Goal: Transaction & Acquisition: Subscribe to service/newsletter

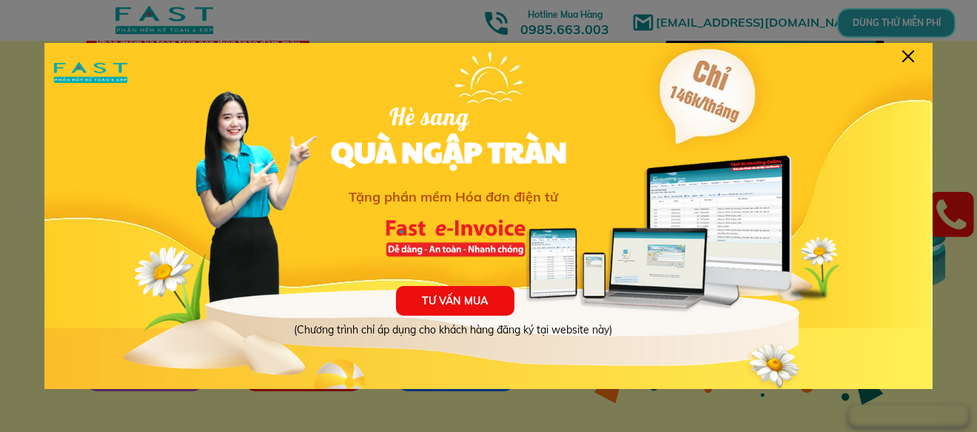
click at [910, 56] on div at bounding box center [908, 56] width 12 height 12
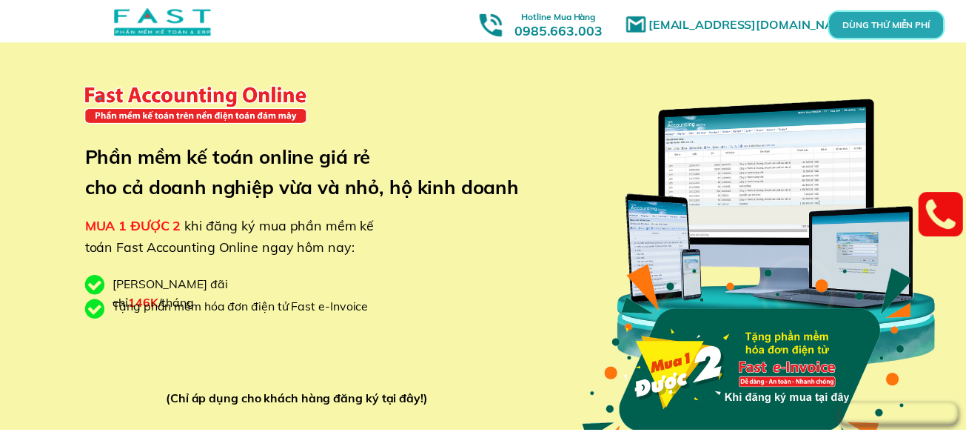
scroll to position [72, 0]
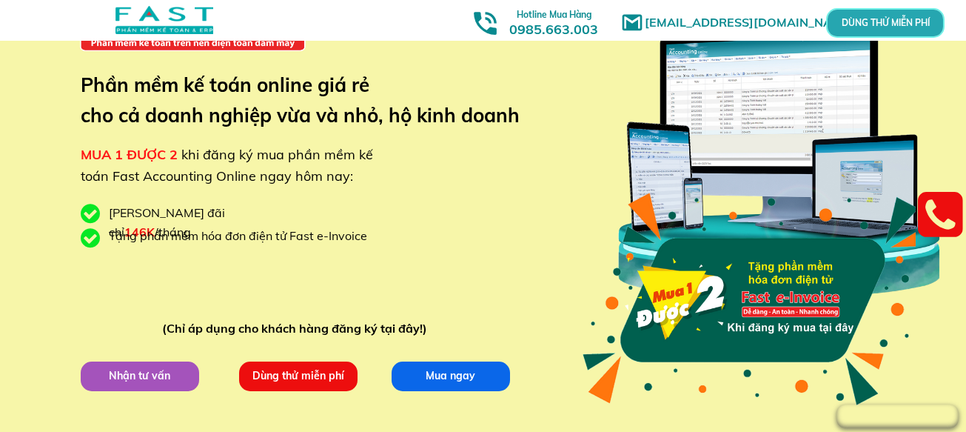
click at [323, 375] on p "Dùng thử miễn phí" at bounding box center [297, 376] width 118 height 30
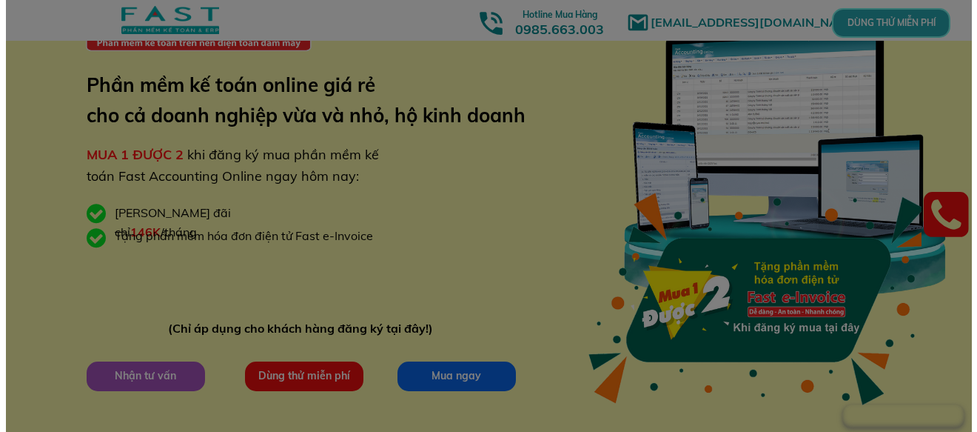
scroll to position [0, 0]
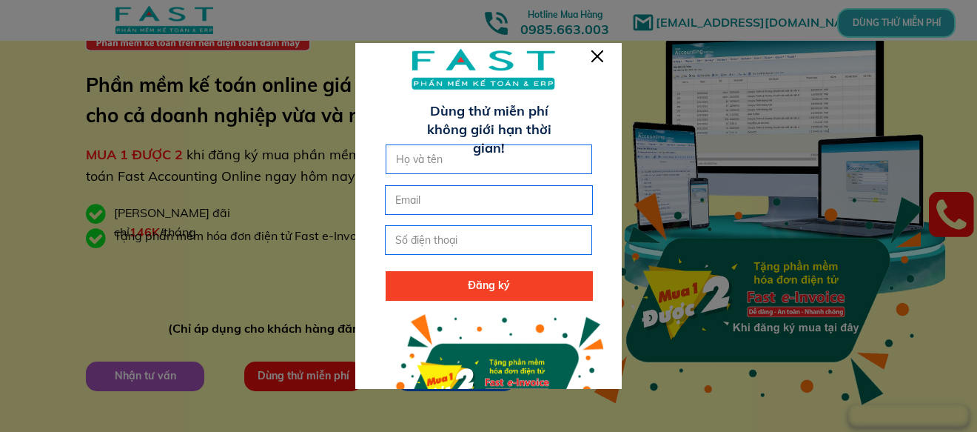
click at [457, 152] on input "text" at bounding box center [489, 159] width 194 height 28
type input "Biện Thị [PERSON_NAME]"
click at [443, 198] on input "2" at bounding box center [489, 200] width 194 height 28
type input "2"
type input "[EMAIL_ADDRESS][DOMAIN_NAME]"
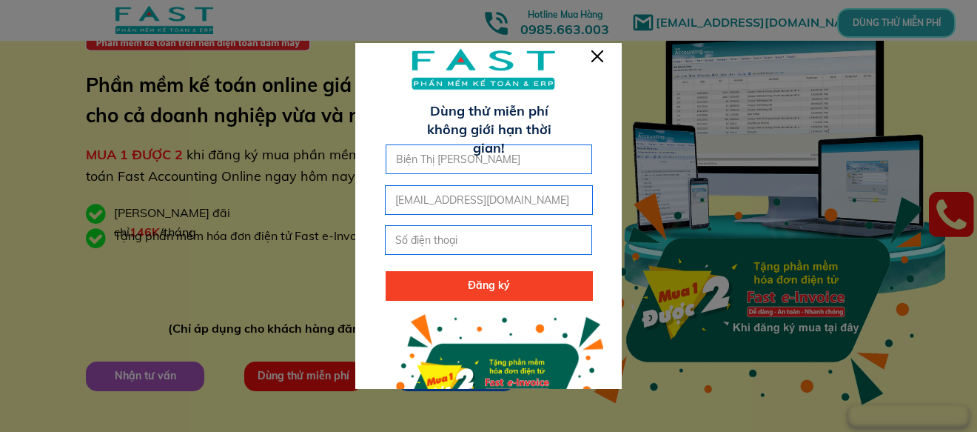
click at [435, 244] on input "tel" at bounding box center [489, 240] width 194 height 28
type input "0373850234"
click at [452, 284] on p "Đăng ký" at bounding box center [489, 286] width 207 height 30
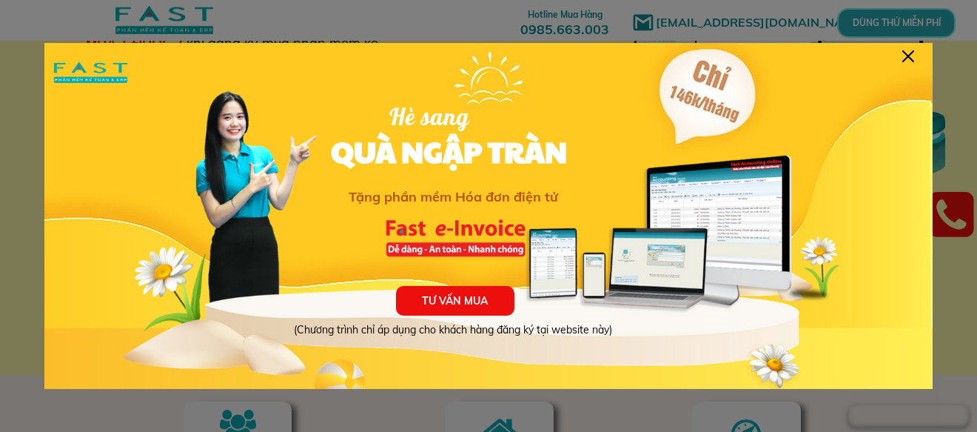
click at [915, 58] on div "TƯ VẤN MUA (Chương trình chỉ áp dụng cho khách hàng đăng ký tại website này) Hè…" at bounding box center [488, 228] width 888 height 370
click at [908, 54] on div at bounding box center [908, 56] width 12 height 12
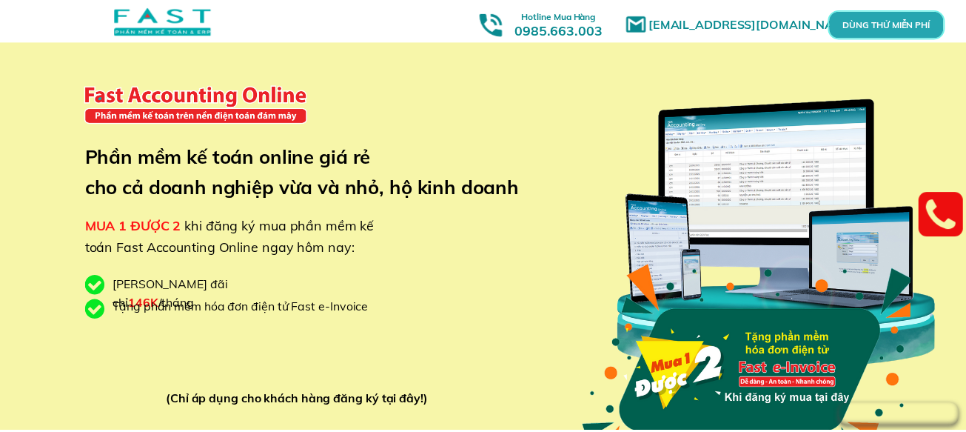
scroll to position [184, 0]
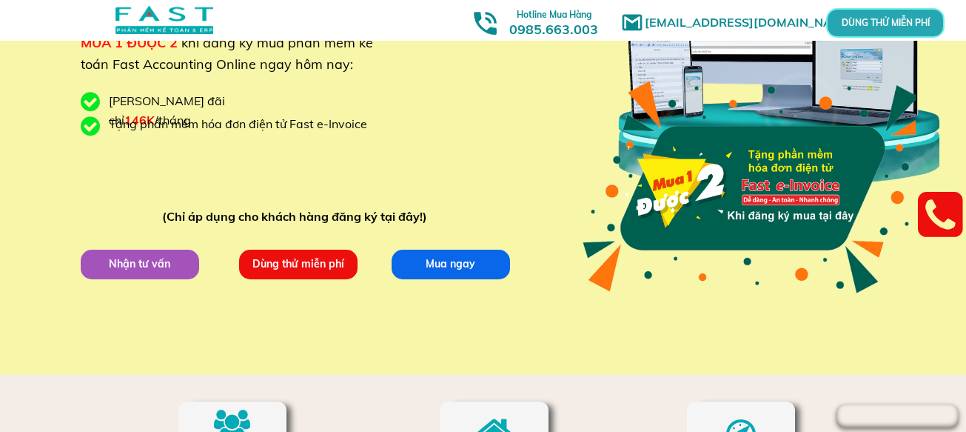
click at [314, 262] on p "Dùng thử miễn phí" at bounding box center [297, 264] width 119 height 30
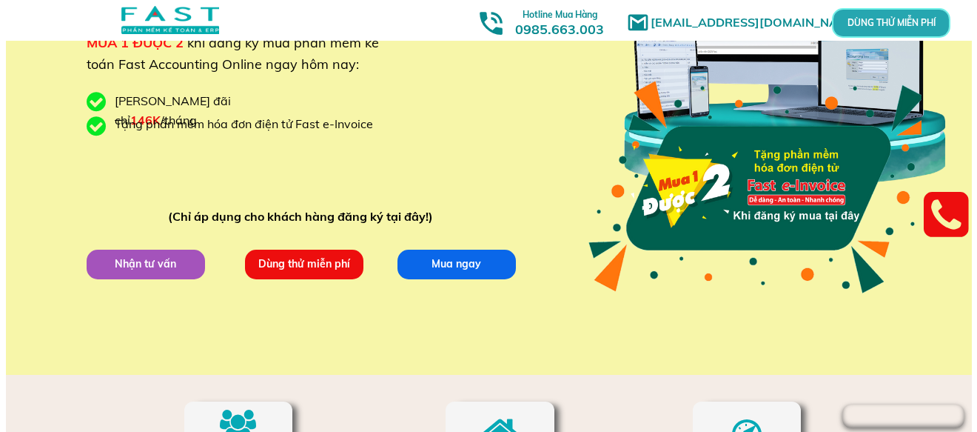
scroll to position [0, 0]
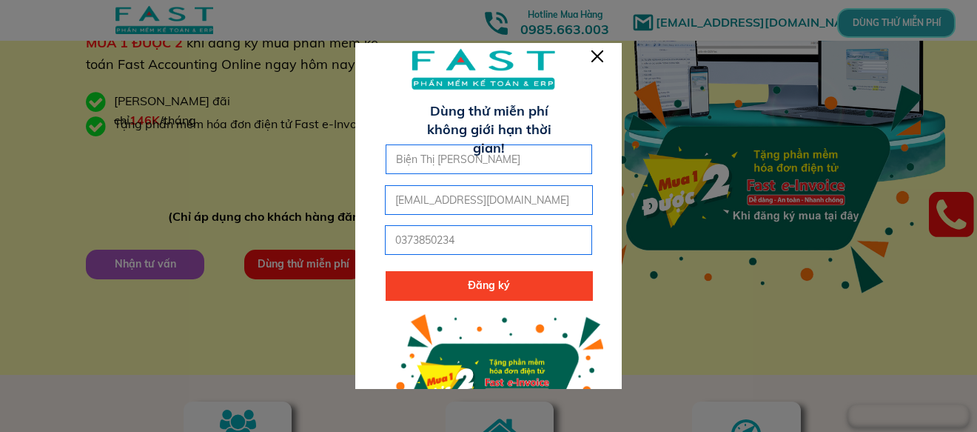
click at [540, 286] on p "Đăng ký" at bounding box center [489, 286] width 207 height 30
